Goal: Task Accomplishment & Management: Manage account settings

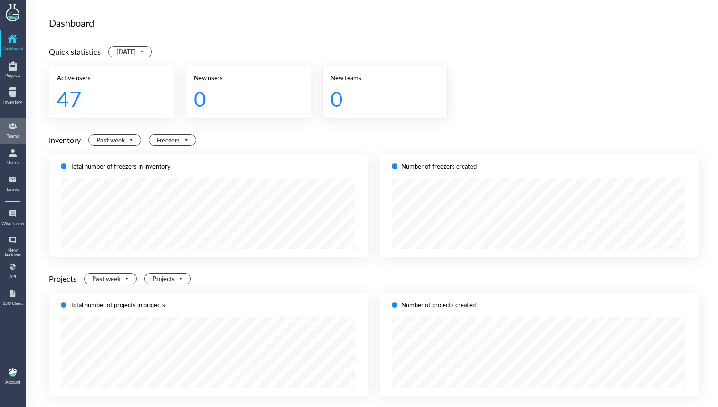
click at [21, 141] on link "Teams" at bounding box center [13, 131] width 24 height 25
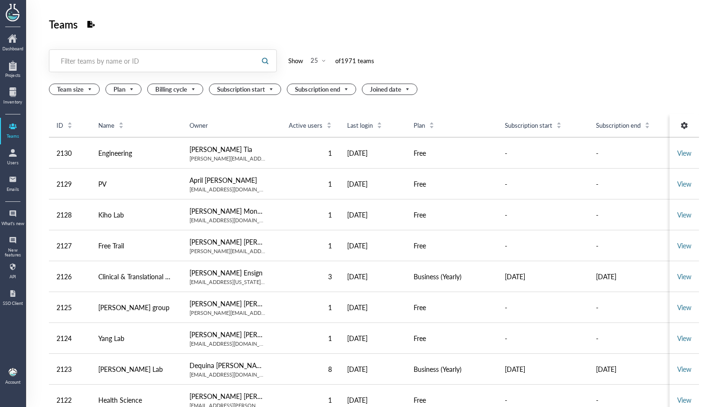
click at [146, 65] on div "Filter teams by name or ID" at bounding box center [152, 60] width 183 height 9
paste input "[EMAIL_ADDRESS][DOMAIN_NAME]"
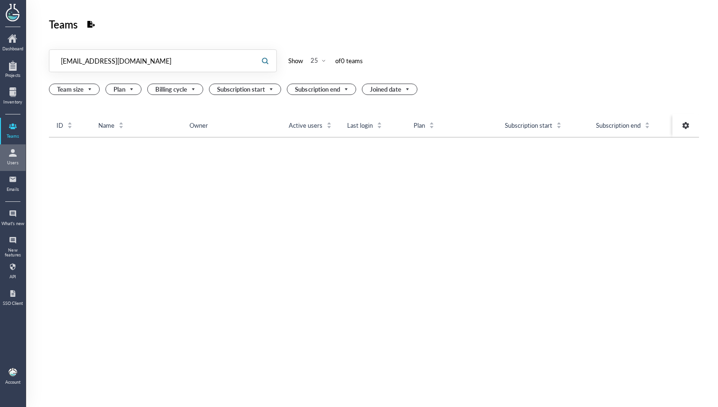
type input "[EMAIL_ADDRESS][DOMAIN_NAME]"
click at [18, 152] on div at bounding box center [12, 152] width 15 height 15
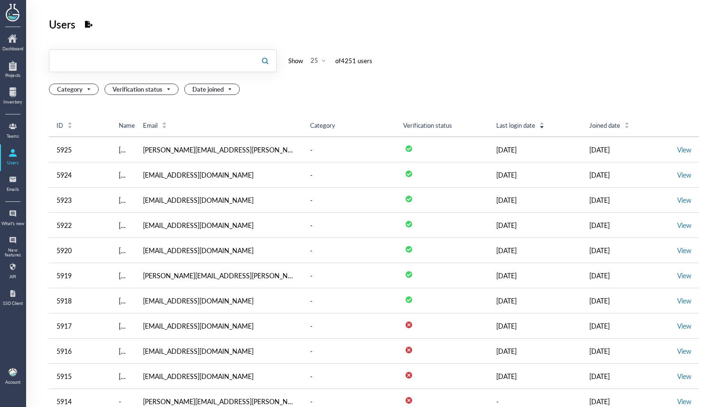
click at [107, 66] on input "text" at bounding box center [151, 60] width 204 height 15
paste input "[EMAIL_ADDRESS][DOMAIN_NAME]"
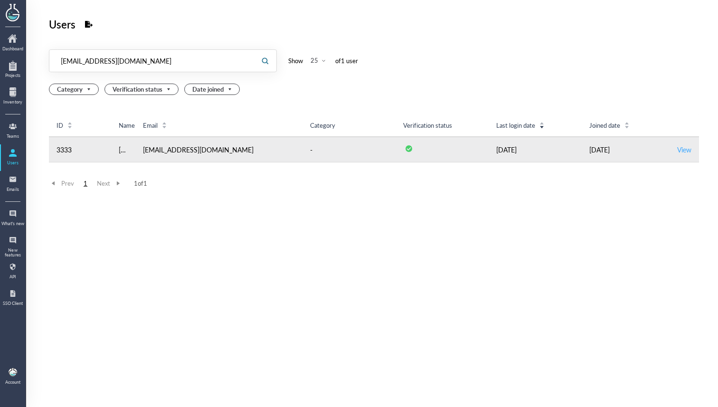
type input "[EMAIL_ADDRESS][DOMAIN_NAME]"
click at [678, 149] on link "View" at bounding box center [684, 149] width 14 height 9
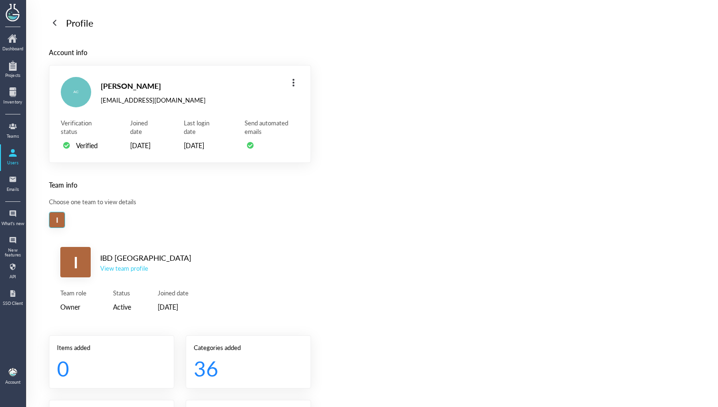
click at [113, 273] on div "View team profile" at bounding box center [145, 268] width 91 height 9
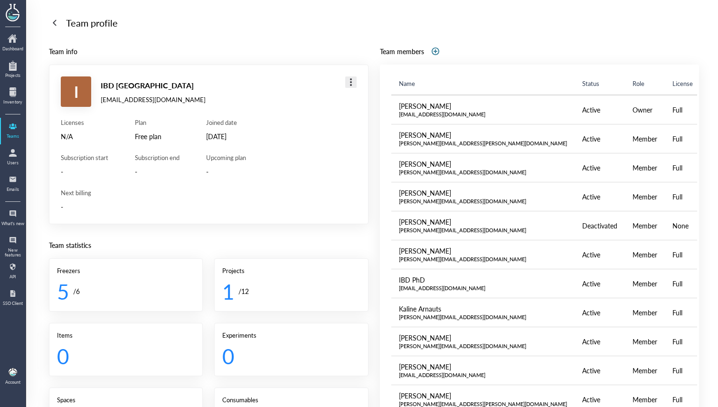
click at [352, 83] on div at bounding box center [350, 82] width 15 height 15
click at [317, 181] on div "Licenses N/A Subscription start - Plan Free plan Subscription end - Joined date…" at bounding box center [209, 165] width 296 height 94
click at [344, 85] on div at bounding box center [350, 82] width 15 height 15
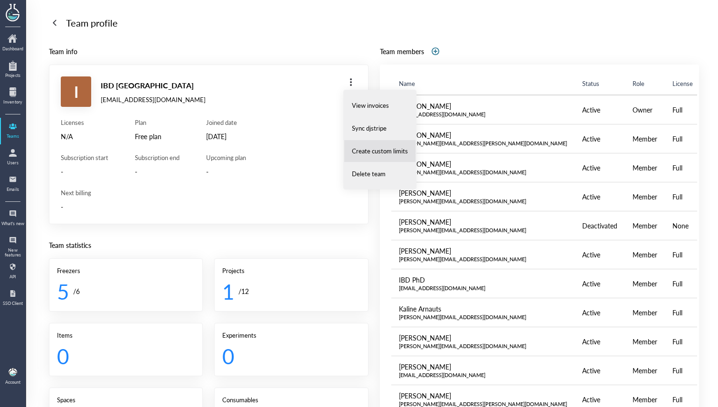
click at [371, 152] on span "Create custom limits" at bounding box center [380, 151] width 56 height 9
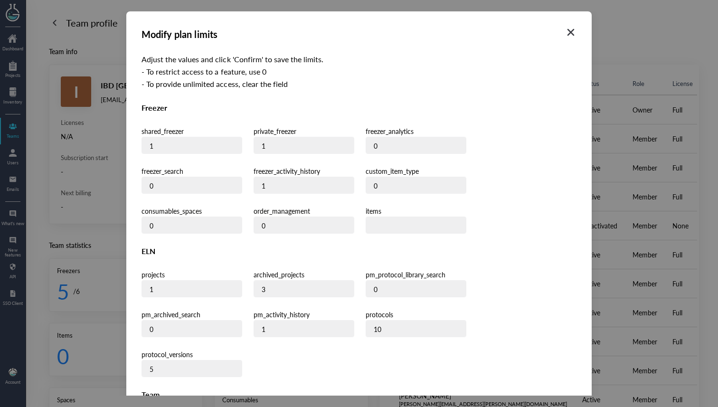
scroll to position [234, 0]
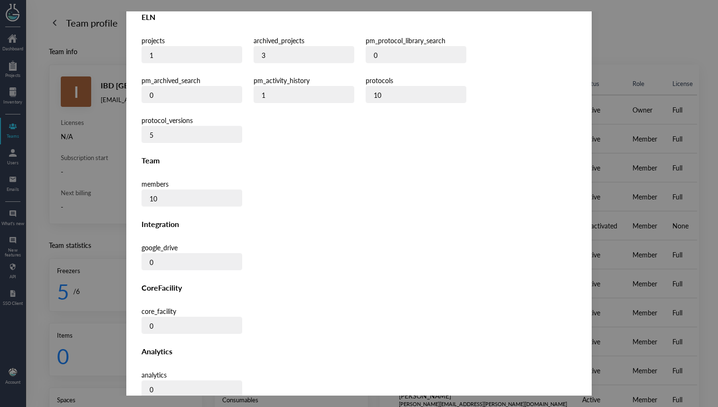
click at [552, 407] on span "Confirm" at bounding box center [554, 414] width 22 height 9
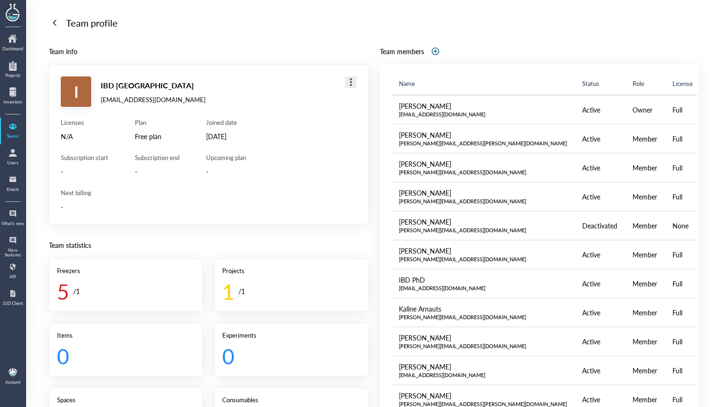
click at [352, 81] on div at bounding box center [350, 82] width 15 height 15
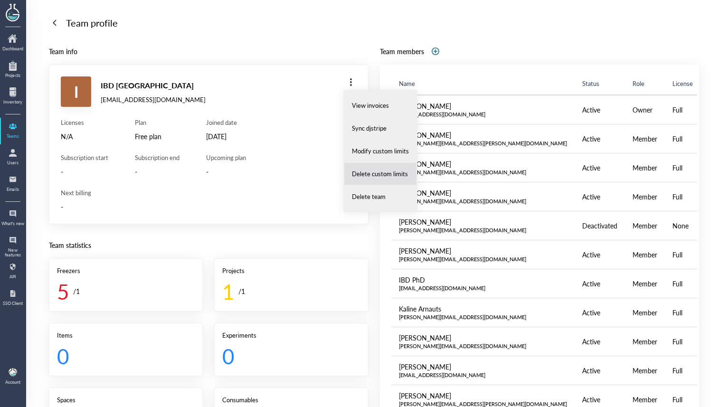
click at [365, 168] on li "Delete custom limits" at bounding box center [380, 173] width 73 height 23
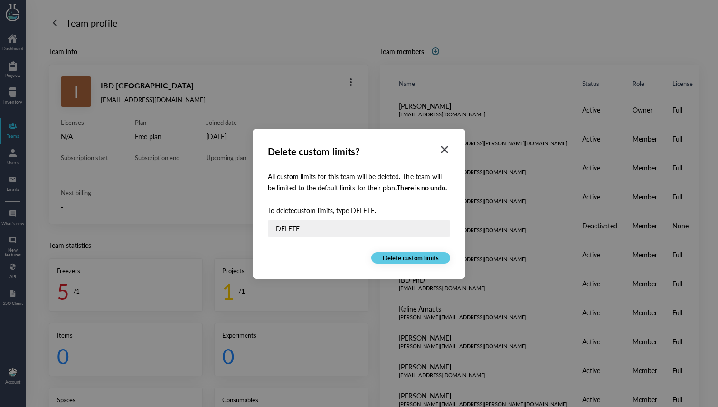
type input "DELETE"
click at [414, 254] on span "Delete custom limits" at bounding box center [411, 258] width 56 height 9
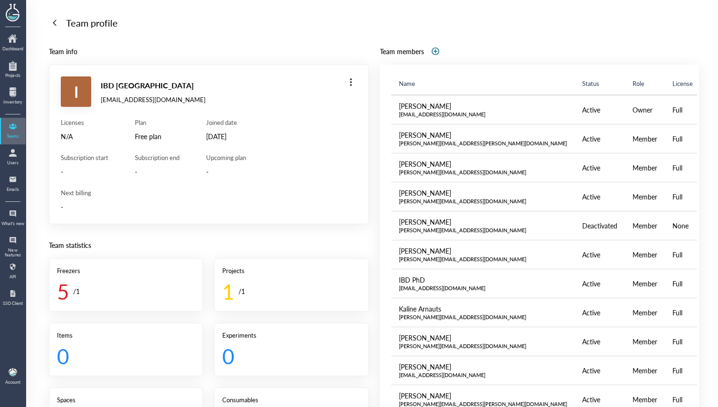
click at [2, 134] on div "Teams" at bounding box center [13, 136] width 24 height 5
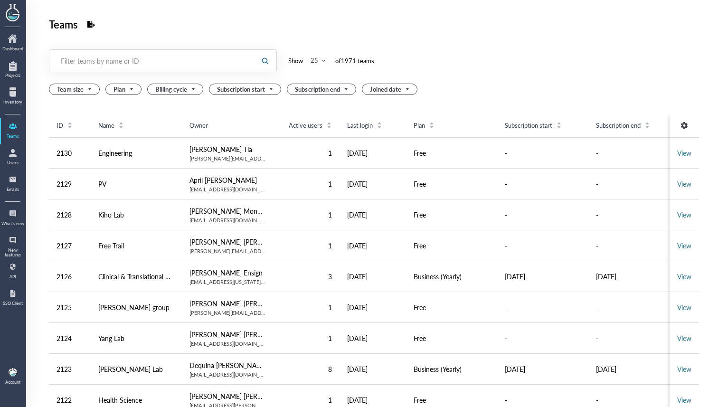
click at [111, 63] on div "Filter teams by name or ID" at bounding box center [152, 60] width 183 height 9
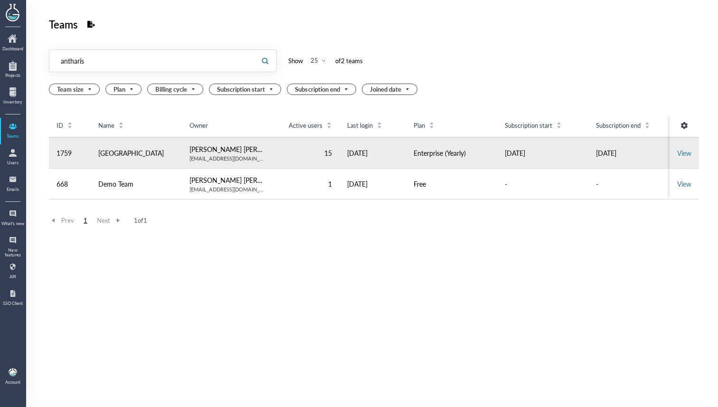
type input "antharis"
click at [670, 150] on td "View" at bounding box center [684, 152] width 29 height 31
click at [681, 153] on link "View" at bounding box center [684, 152] width 14 height 9
